Goal: Find contact information: Find contact information

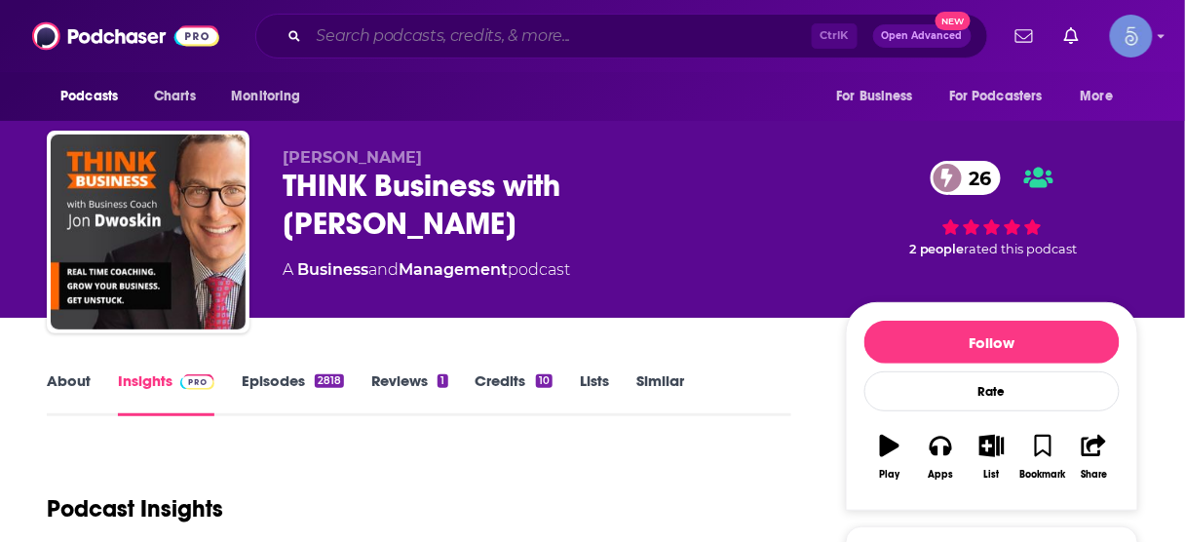
click at [550, 41] on input "Search podcasts, credits, & more..." at bounding box center [560, 35] width 503 height 31
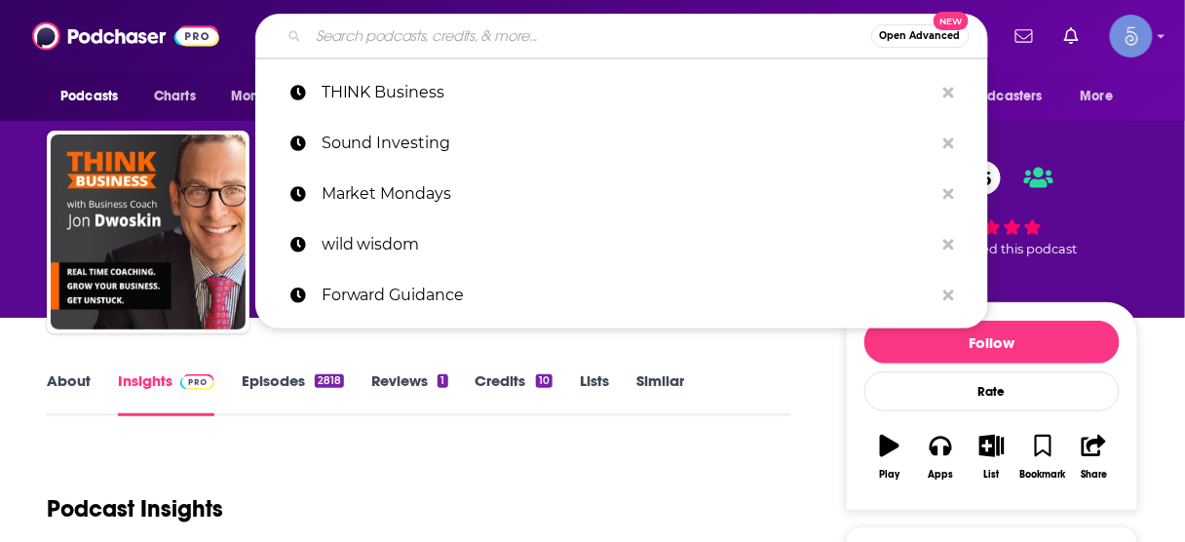
paste input "Sharkpreneur"
type input "Sharkpreneur"
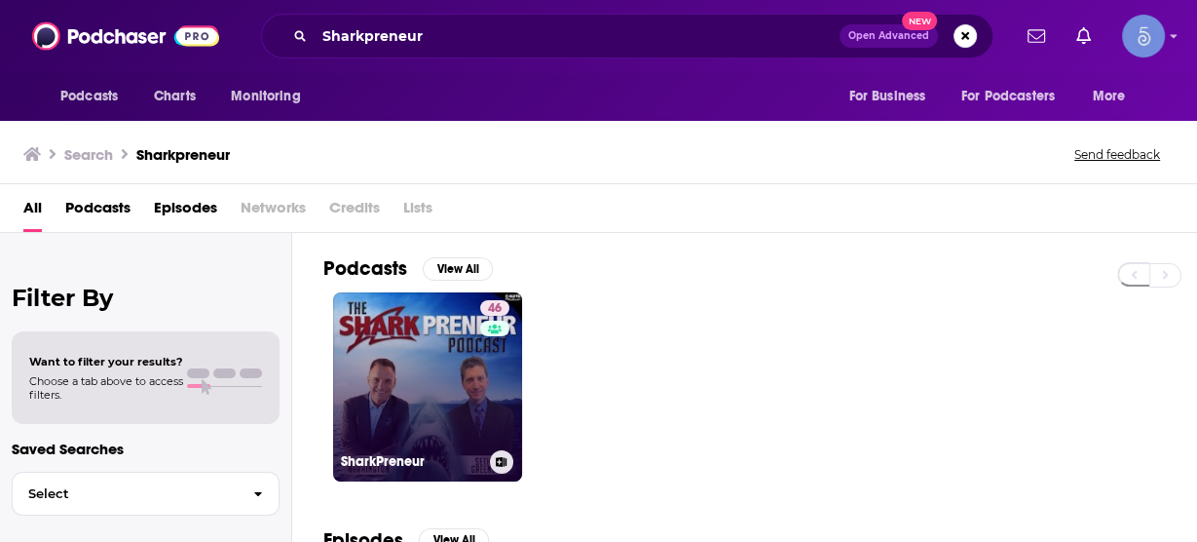
click at [459, 341] on link "46 SharkPreneur" at bounding box center [427, 386] width 189 height 189
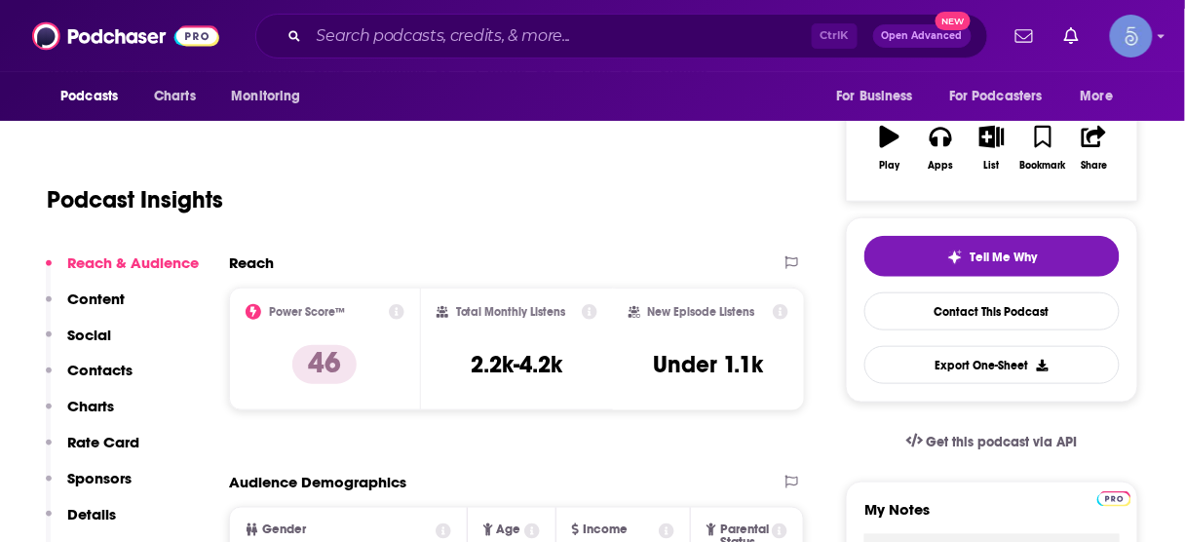
scroll to position [312, 0]
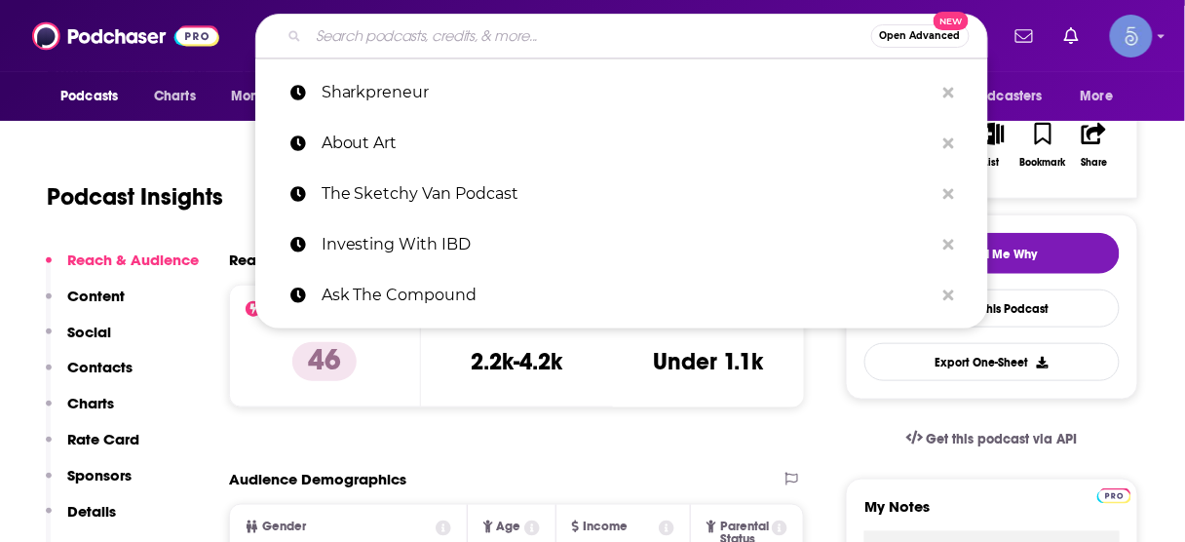
click at [505, 27] on input "Search podcasts, credits, & more..." at bounding box center [590, 35] width 562 height 31
paste input "The Nourished Nervous System"
type input "The Nourished Nervous System"
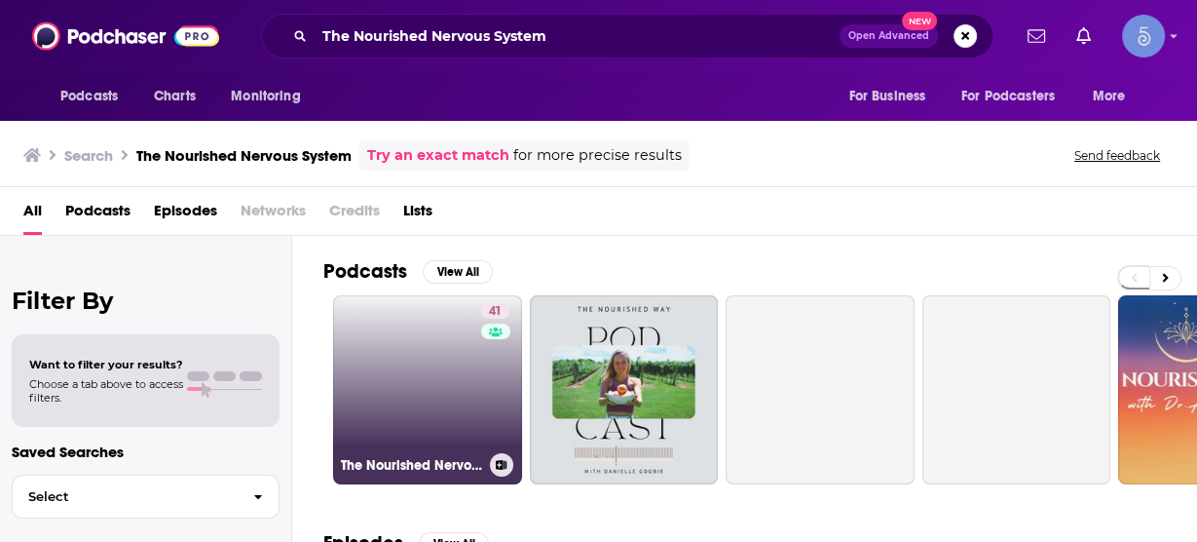
click at [442, 358] on link "41 The Nourished Nervous System" at bounding box center [427, 389] width 189 height 189
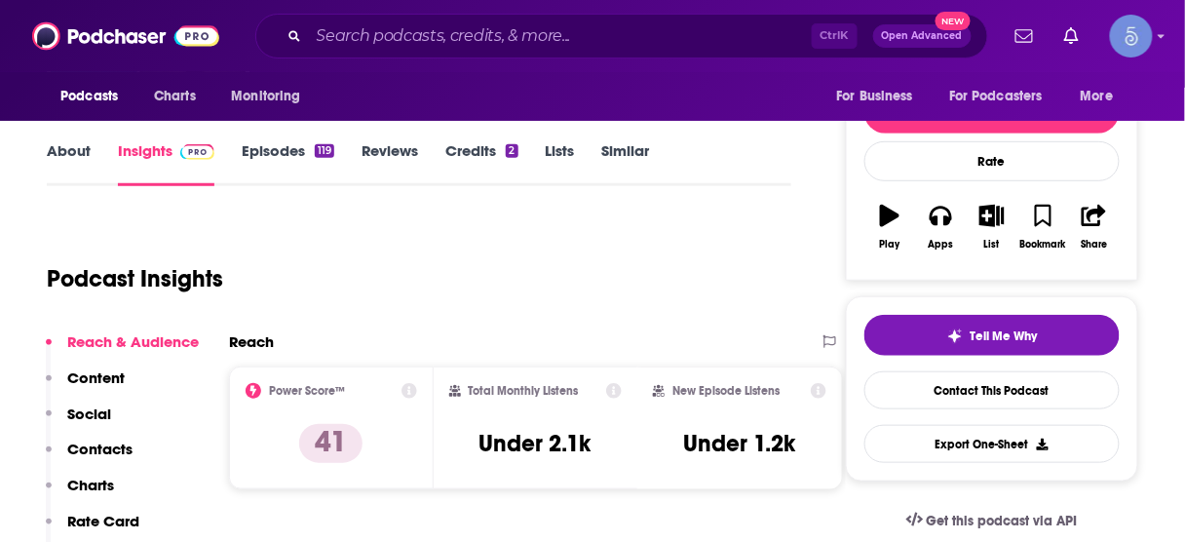
scroll to position [234, 0]
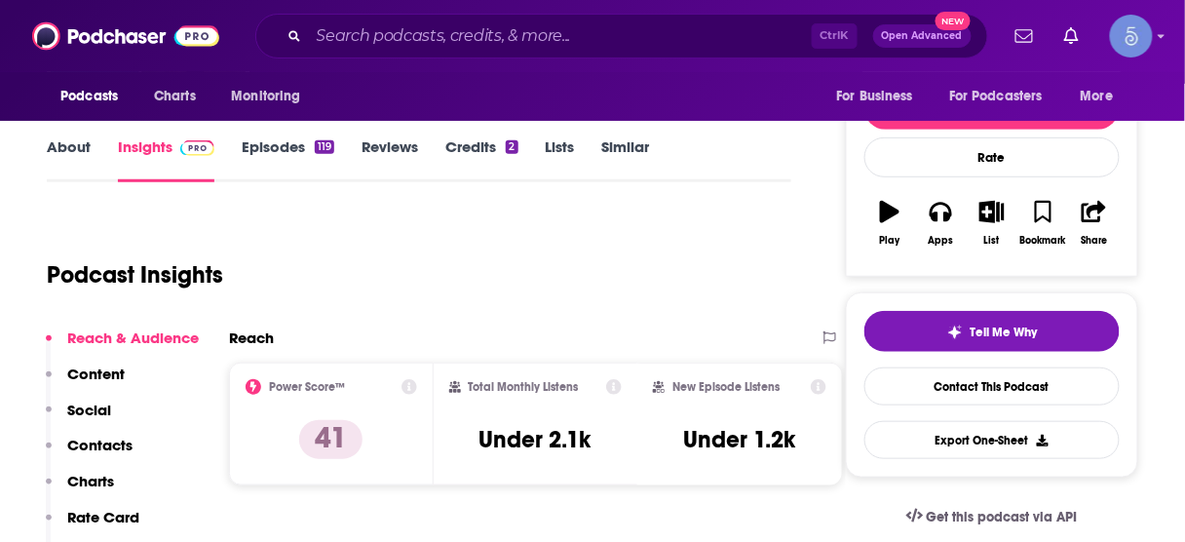
click at [125, 442] on p "Contacts" at bounding box center [99, 444] width 65 height 19
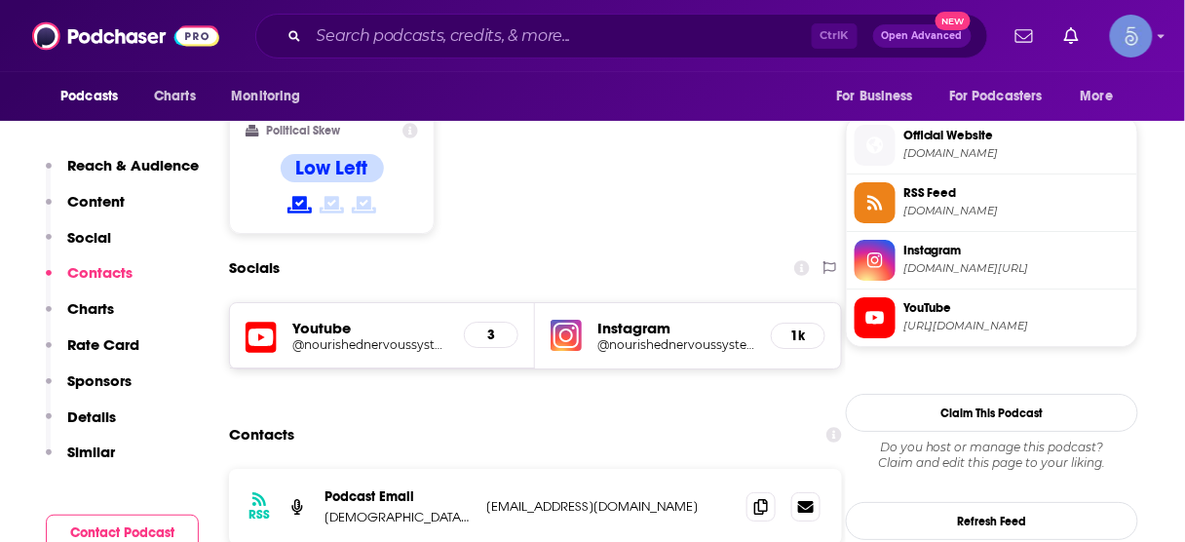
scroll to position [1604, 0]
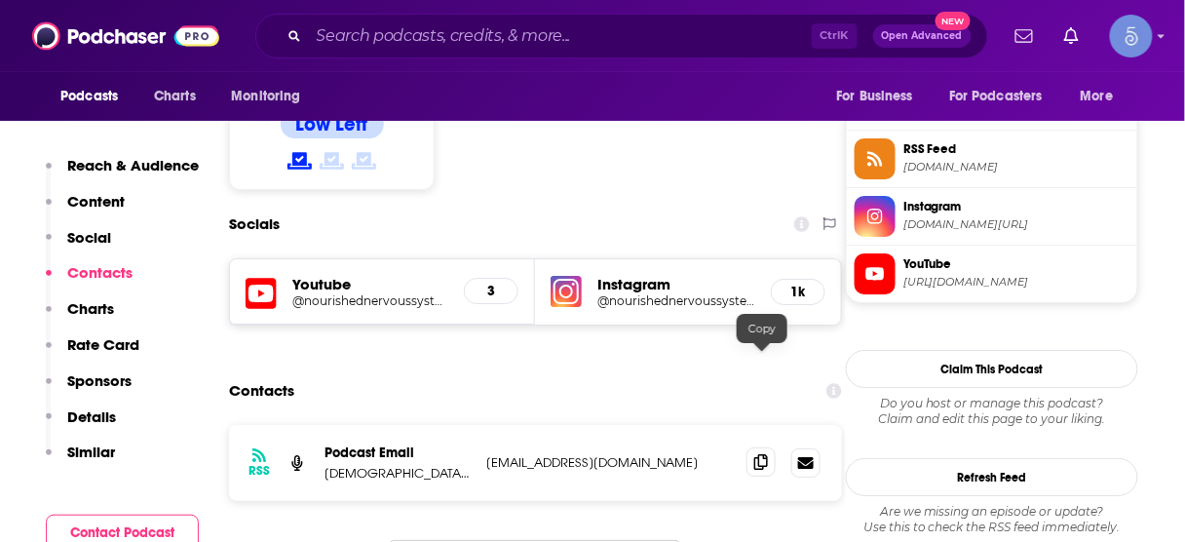
click at [756, 454] on icon at bounding box center [761, 462] width 14 height 16
click at [624, 41] on input "Search podcasts, credits, & more..." at bounding box center [560, 35] width 503 height 31
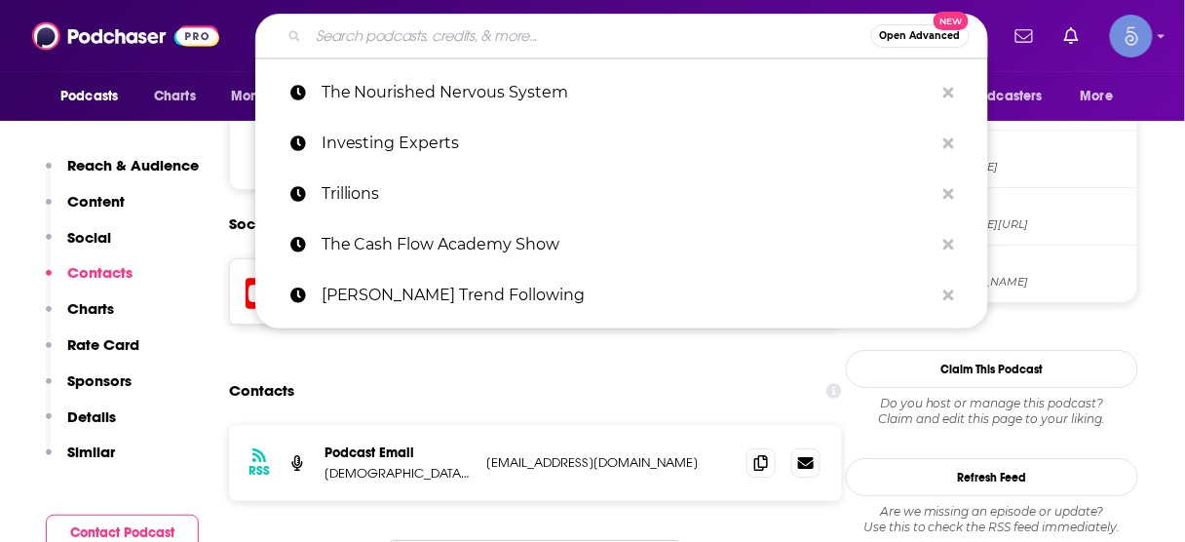
paste input "Leaders Of Transformation"
type input "Leaders Of Transformation"
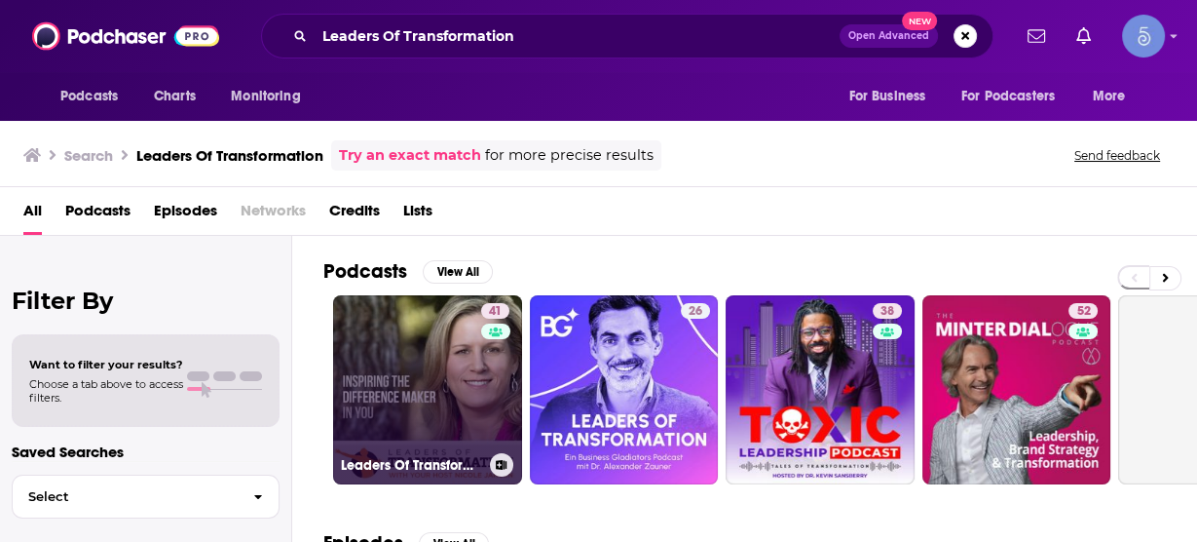
click at [461, 351] on link "41 Leaders Of Transformation" at bounding box center [427, 389] width 189 height 189
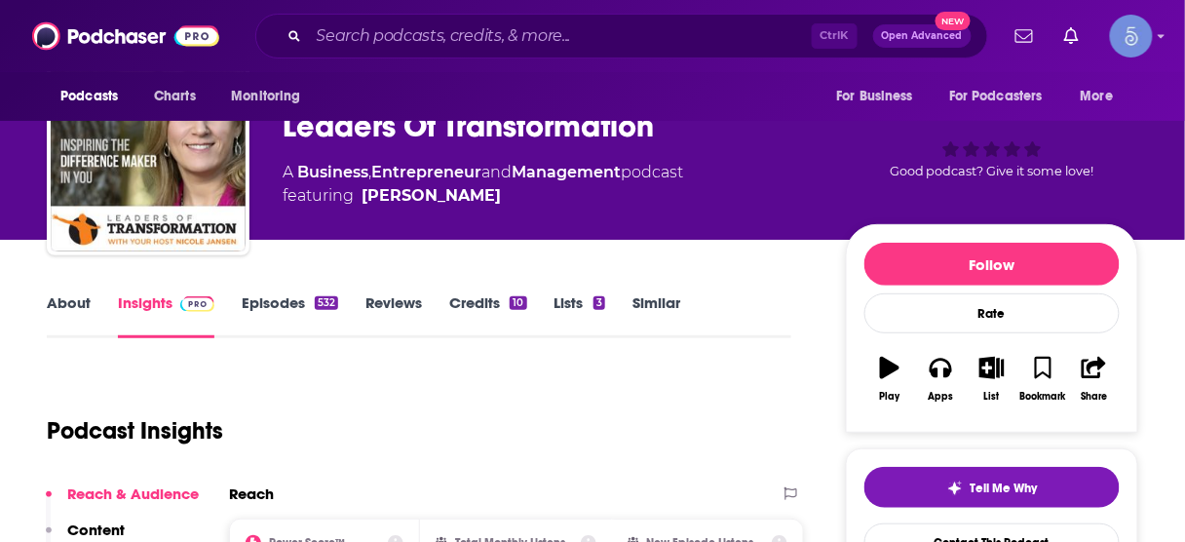
scroll to position [234, 0]
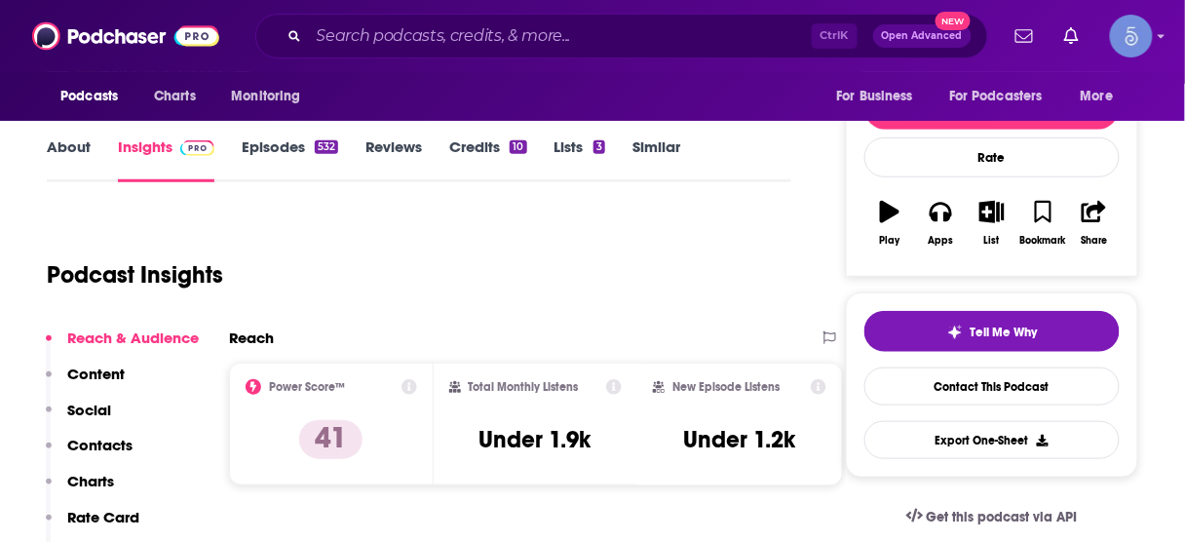
click at [103, 440] on p "Contacts" at bounding box center [99, 444] width 65 height 19
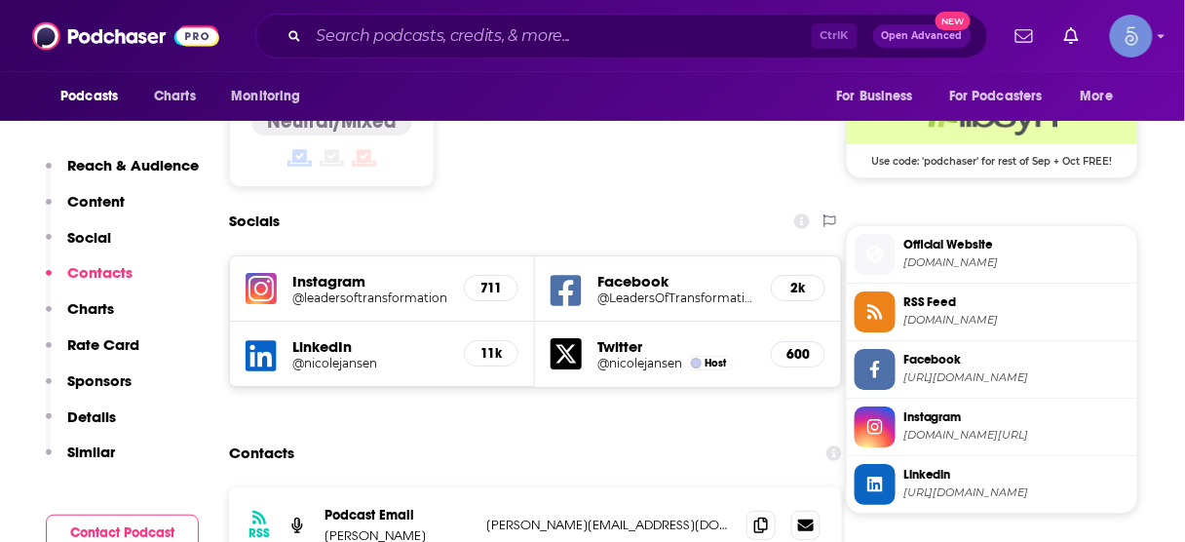
scroll to position [1648, 0]
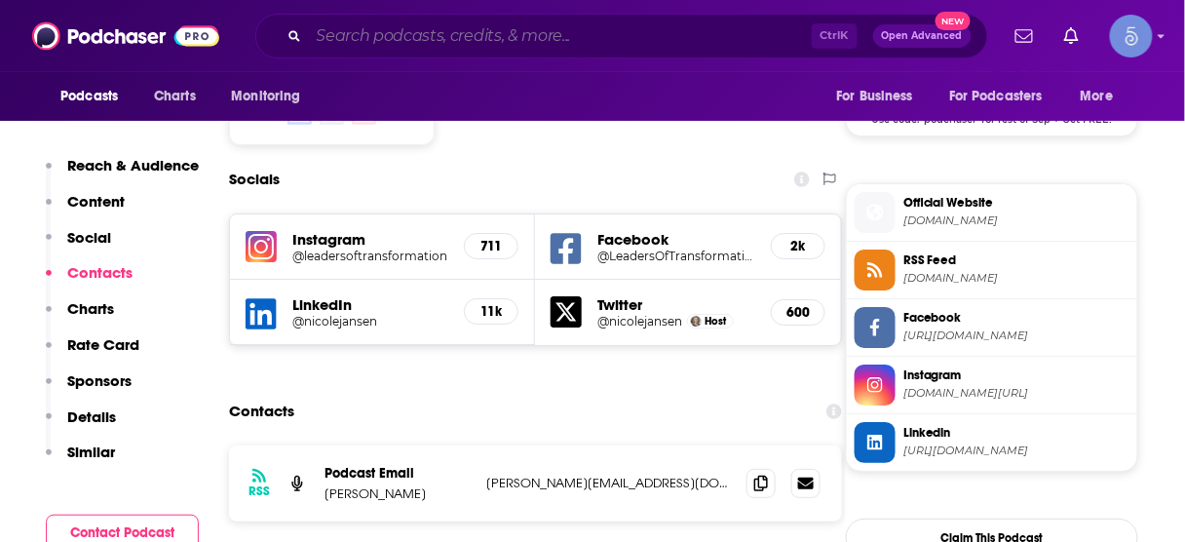
click at [521, 34] on input "Search podcasts, credits, & more..." at bounding box center [560, 35] width 503 height 31
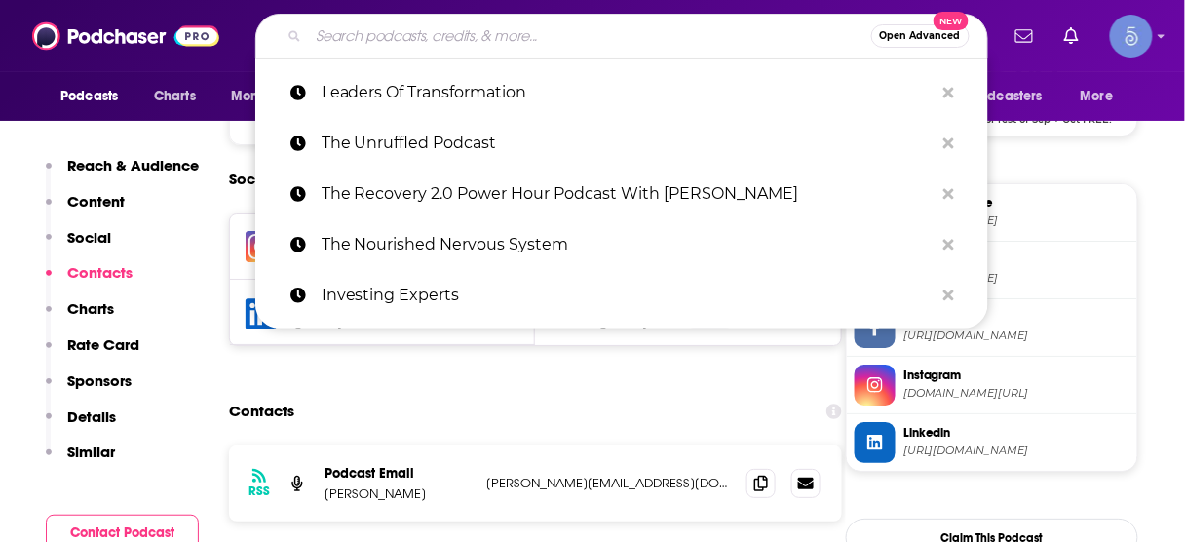
paste input "The Blueprint Podcast"
type input "The Blueprint Podcast"
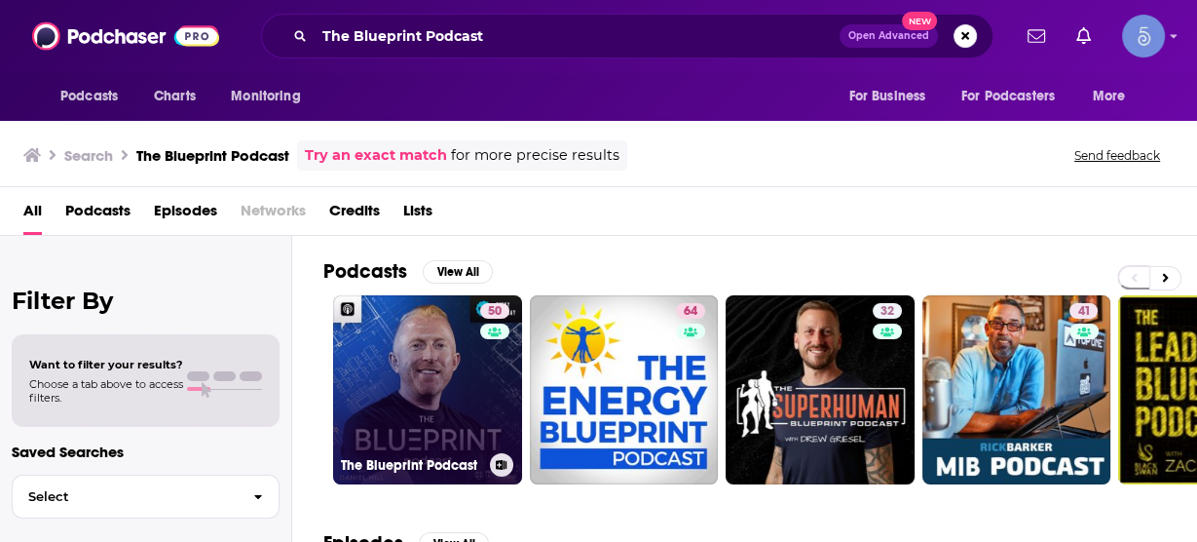
click at [414, 375] on link "50 The Blueprint Podcast" at bounding box center [427, 389] width 189 height 189
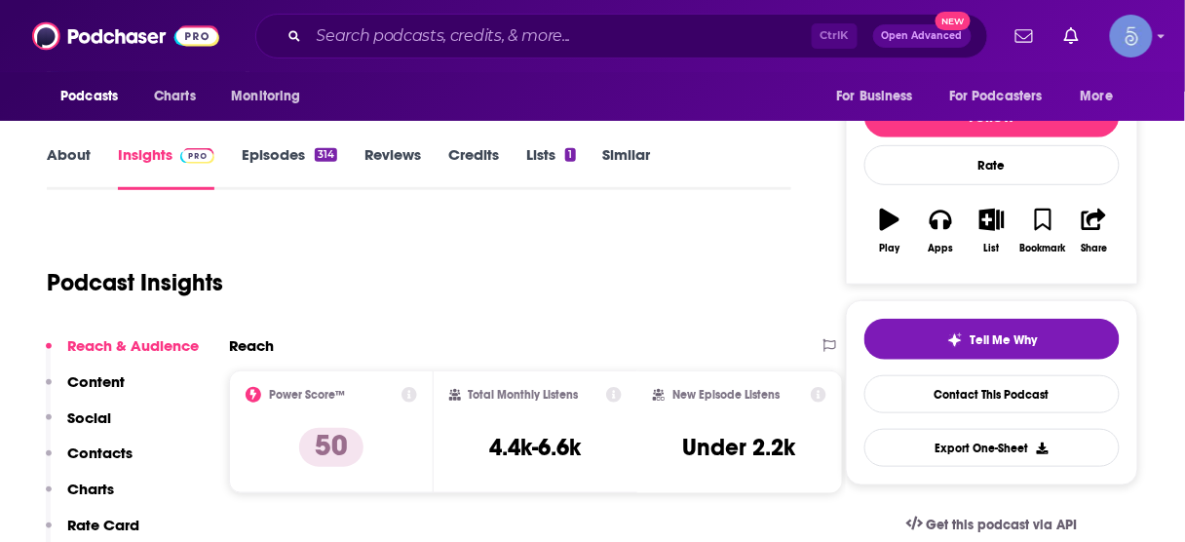
scroll to position [234, 0]
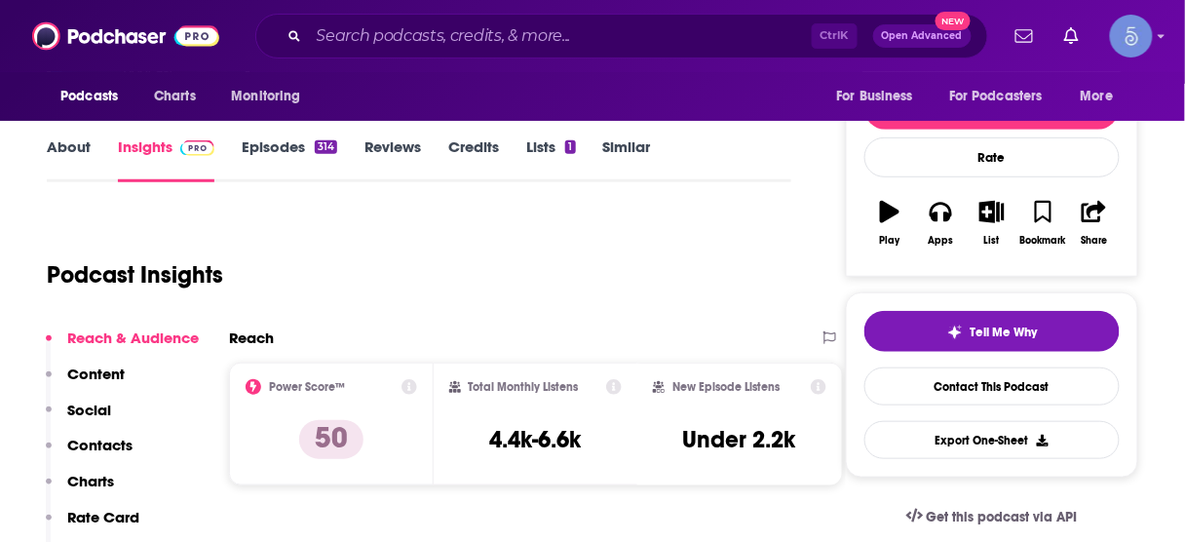
click at [98, 439] on p "Contacts" at bounding box center [99, 444] width 65 height 19
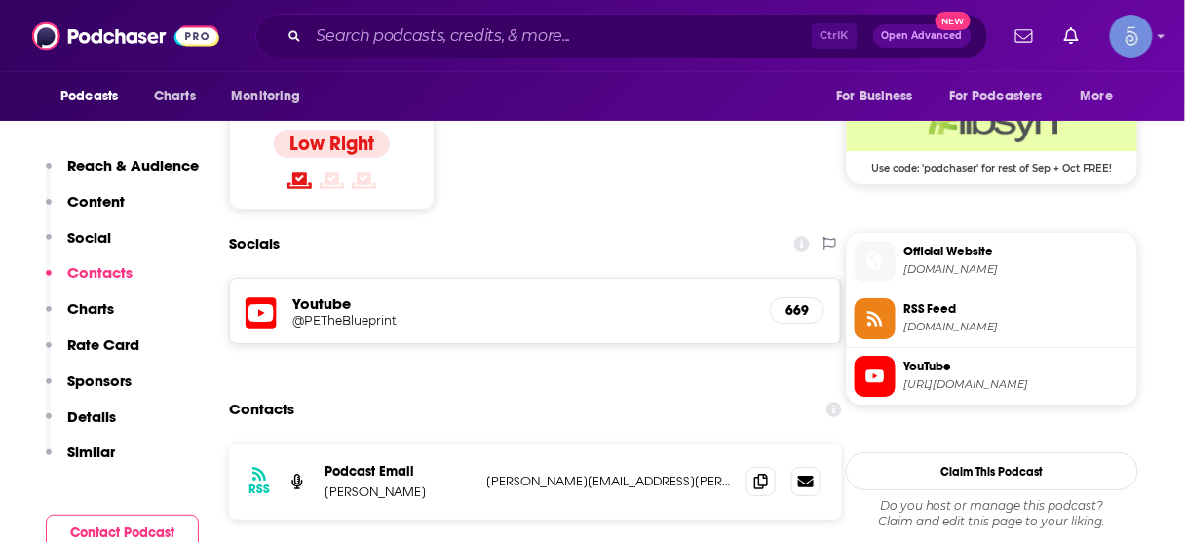
scroll to position [1602, 0]
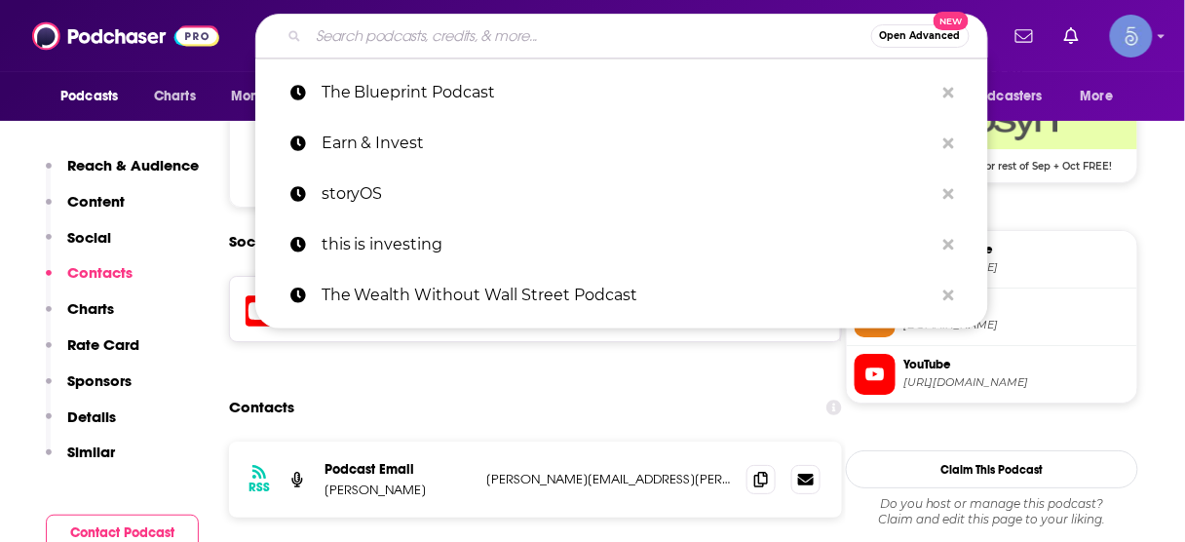
click at [651, 33] on input "Search podcasts, credits, & more..." at bounding box center [590, 35] width 562 height 31
paste input "Wings of Inspired Business"
type input "Wings of Inspired Business"
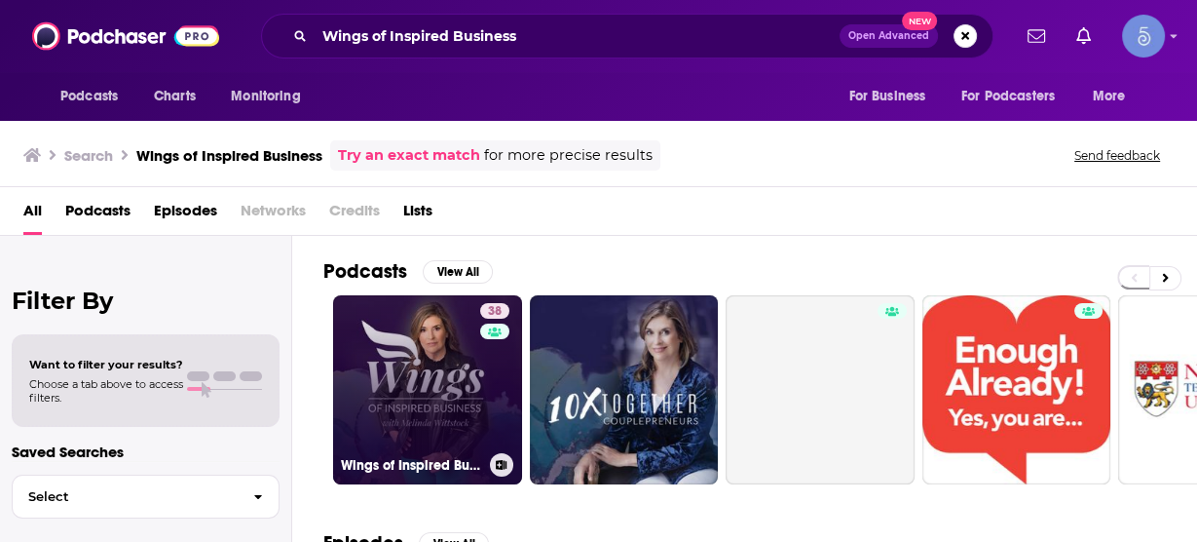
click at [440, 359] on link "38 Wings of Inspired Business" at bounding box center [427, 389] width 189 height 189
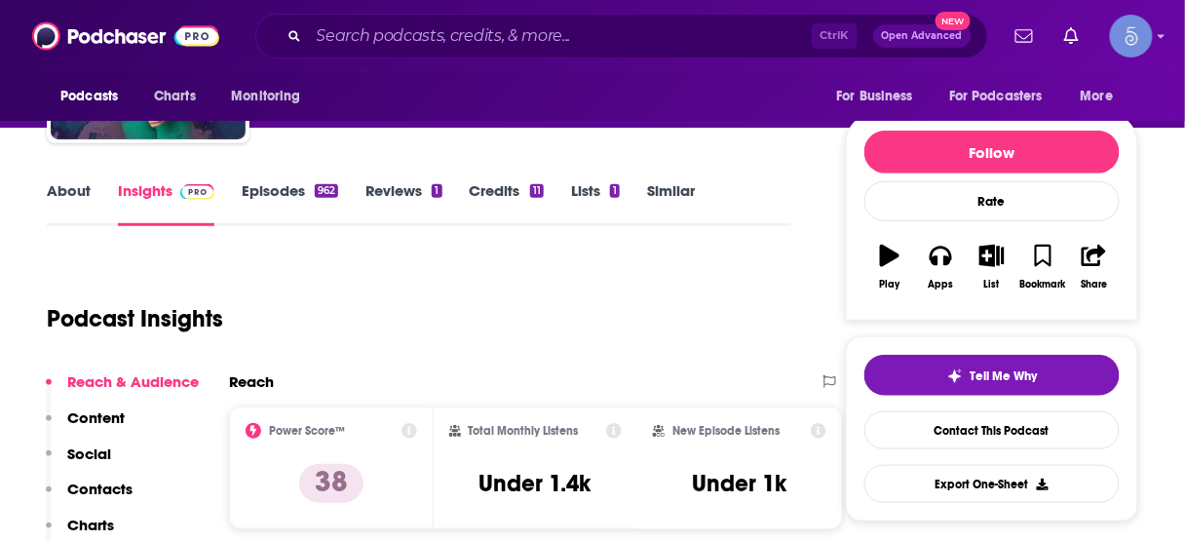
scroll to position [234, 0]
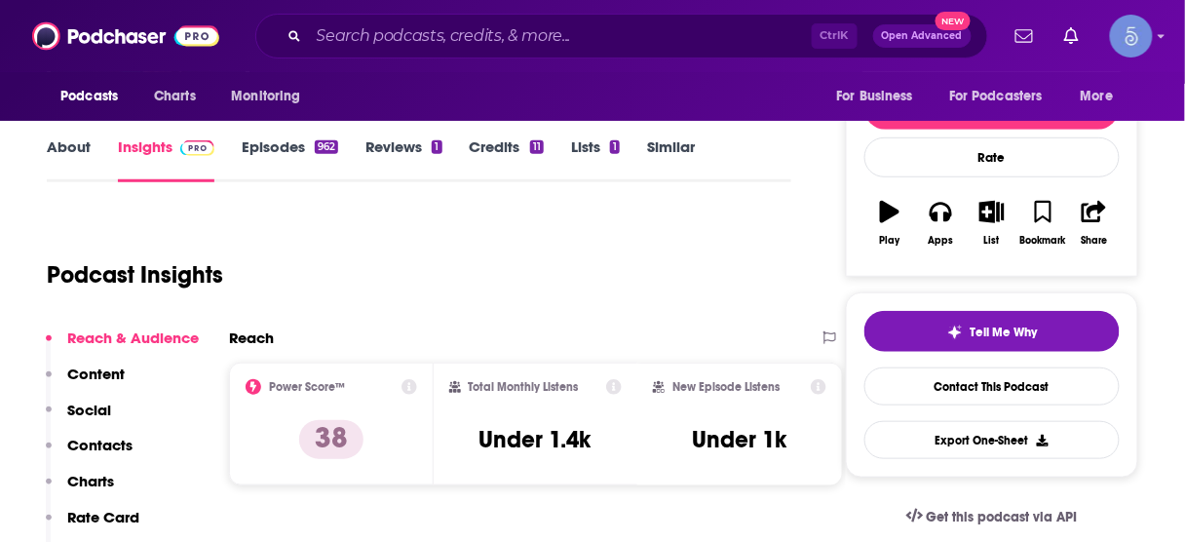
click at [117, 435] on p "Contacts" at bounding box center [99, 444] width 65 height 19
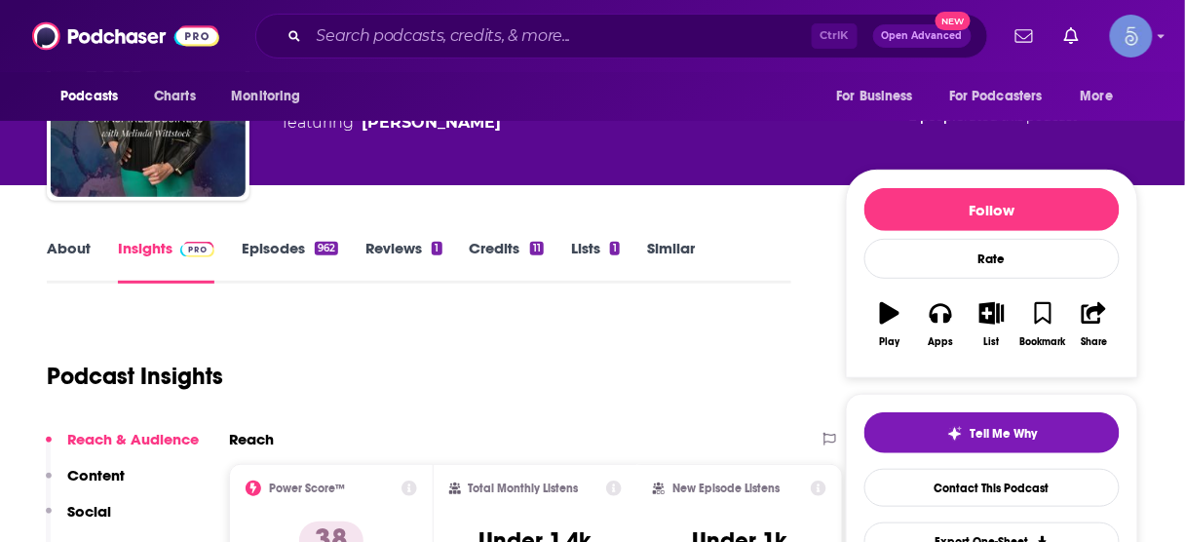
scroll to position [0, 0]
